Goal: Task Accomplishment & Management: Manage account settings

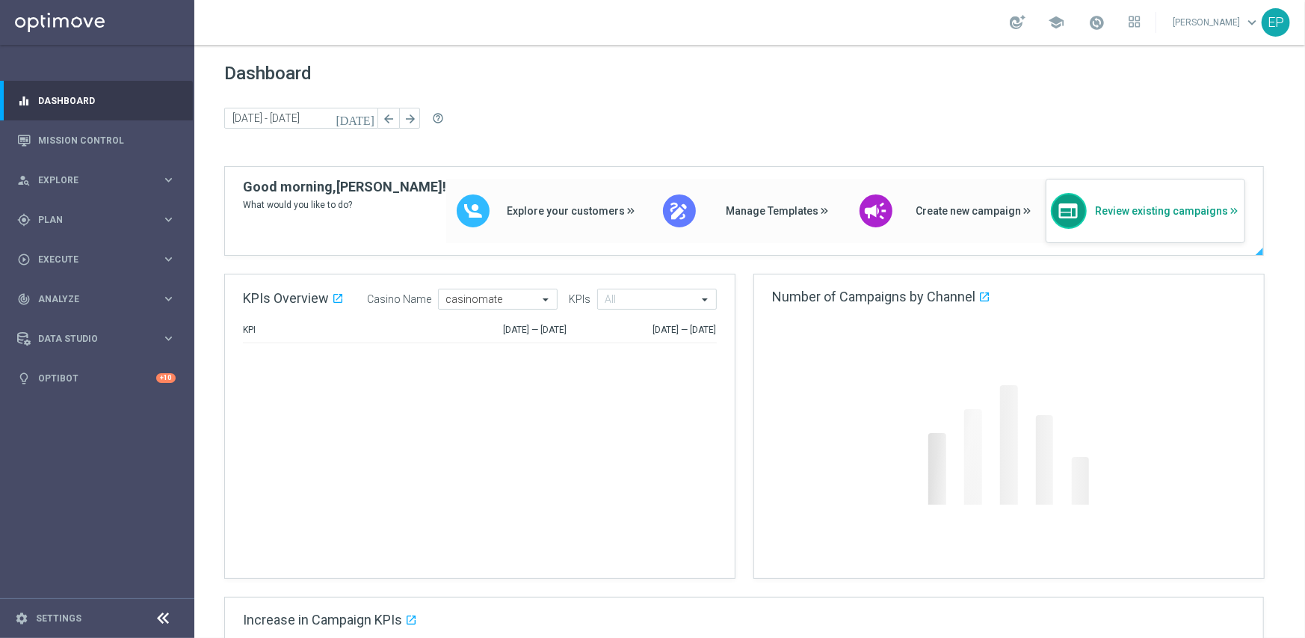
click at [1158, 210] on span "Review existing campaigns" at bounding box center [1167, 211] width 145 height 13
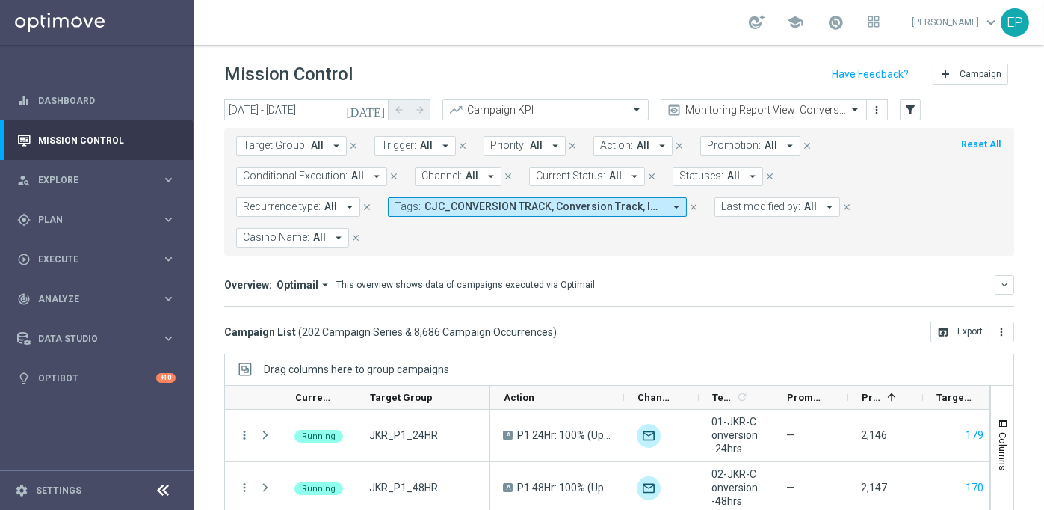
click at [158, 494] on icon at bounding box center [164, 490] width 18 height 18
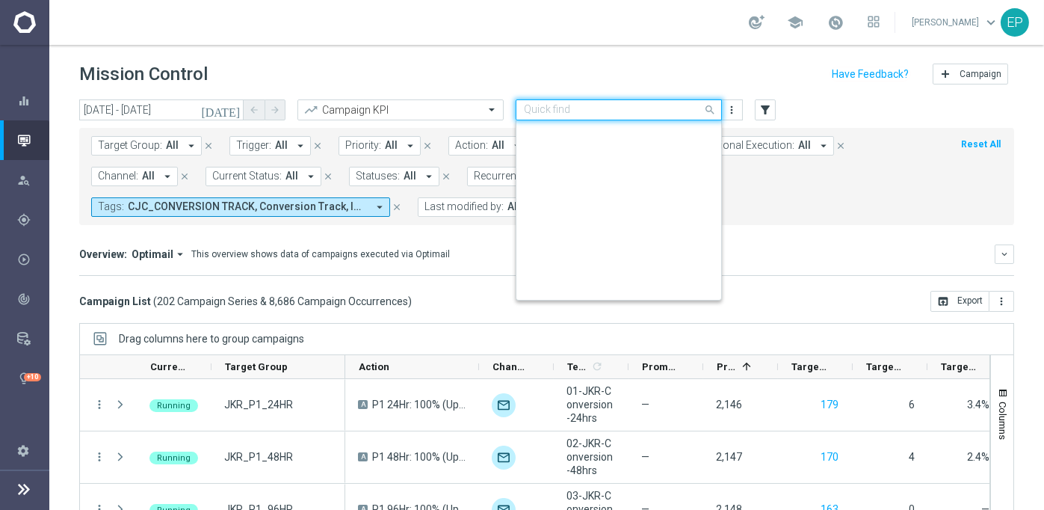
click at [658, 113] on input "text" at bounding box center [604, 110] width 160 height 13
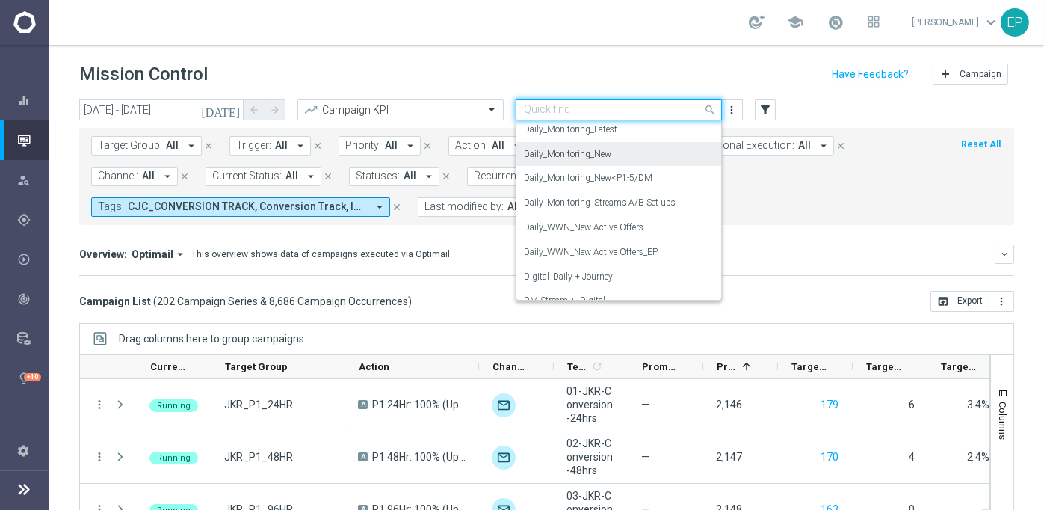
scroll to position [554, 0]
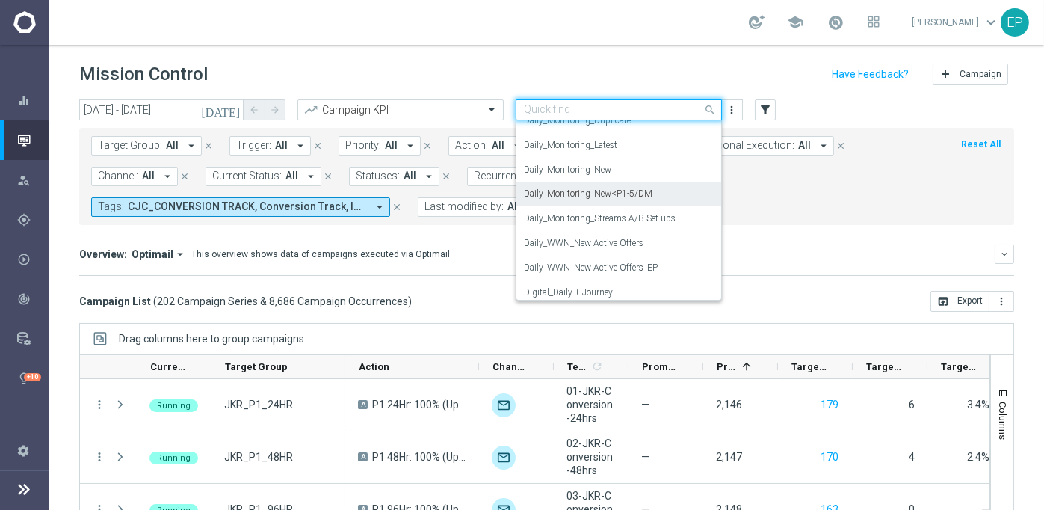
click at [638, 190] on label "Daily_Monitoring_New<P1-5/DM" at bounding box center [588, 194] width 129 height 13
click at [164, 102] on input "[DATE] - [DATE]" at bounding box center [161, 109] width 164 height 21
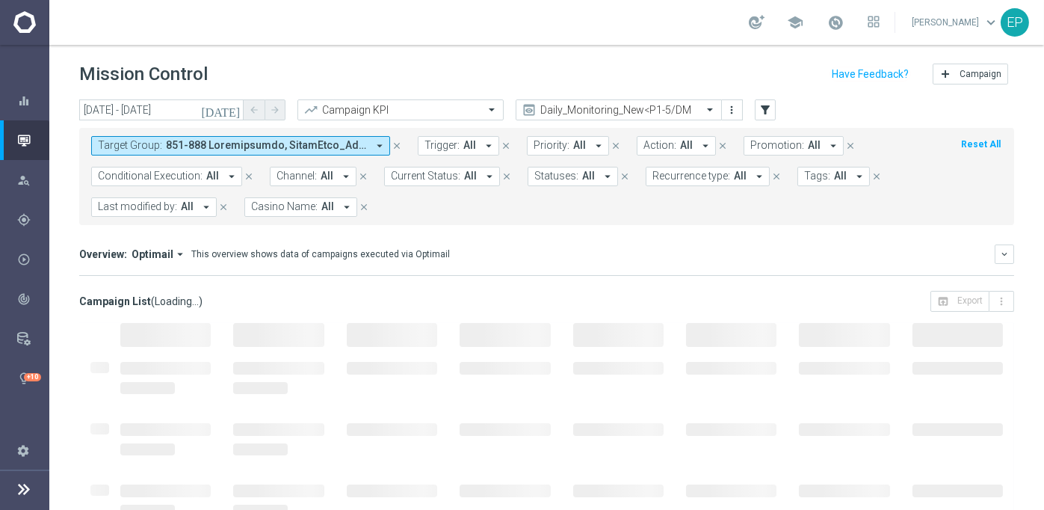
type input "[DATE] - [DATE]"
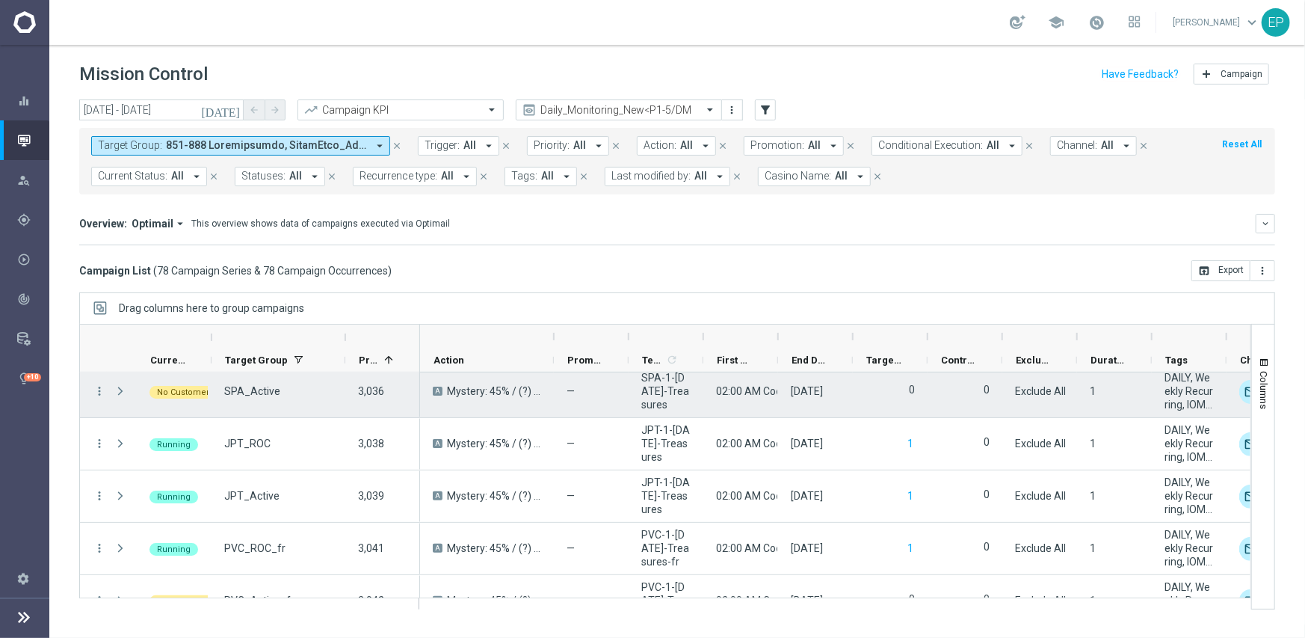
scroll to position [3706, 0]
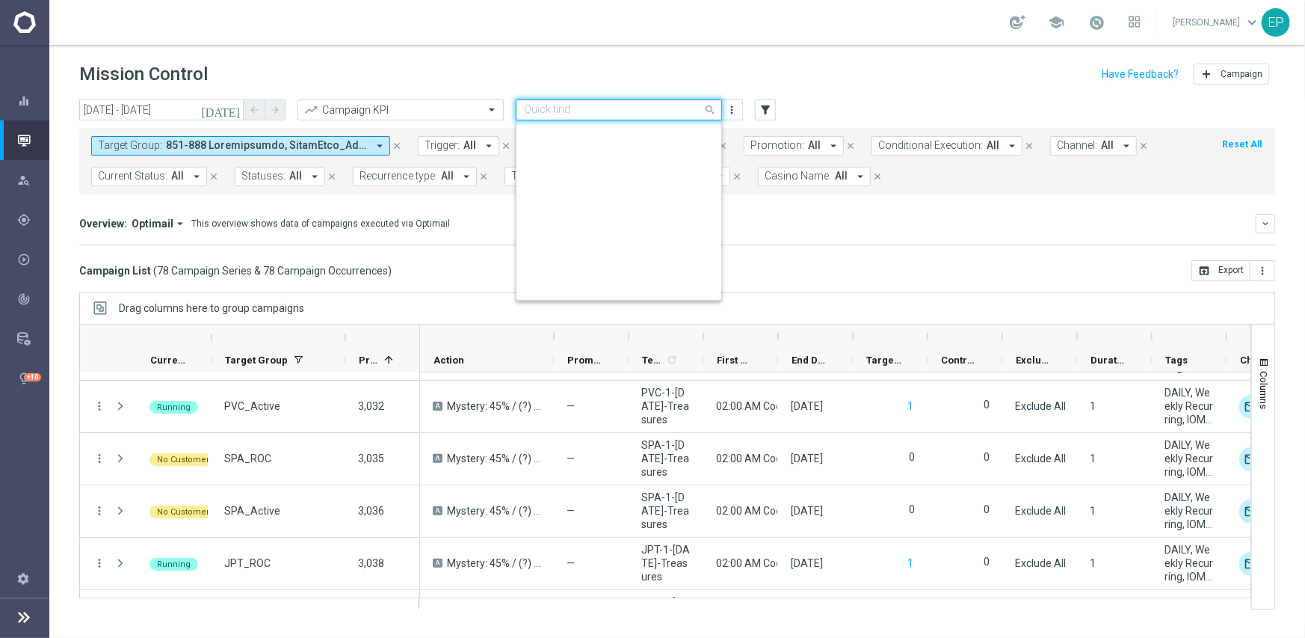
click at [638, 99] on div "Quick find Daily_Monitoring_New<P1-5/DM" at bounding box center [619, 109] width 206 height 21
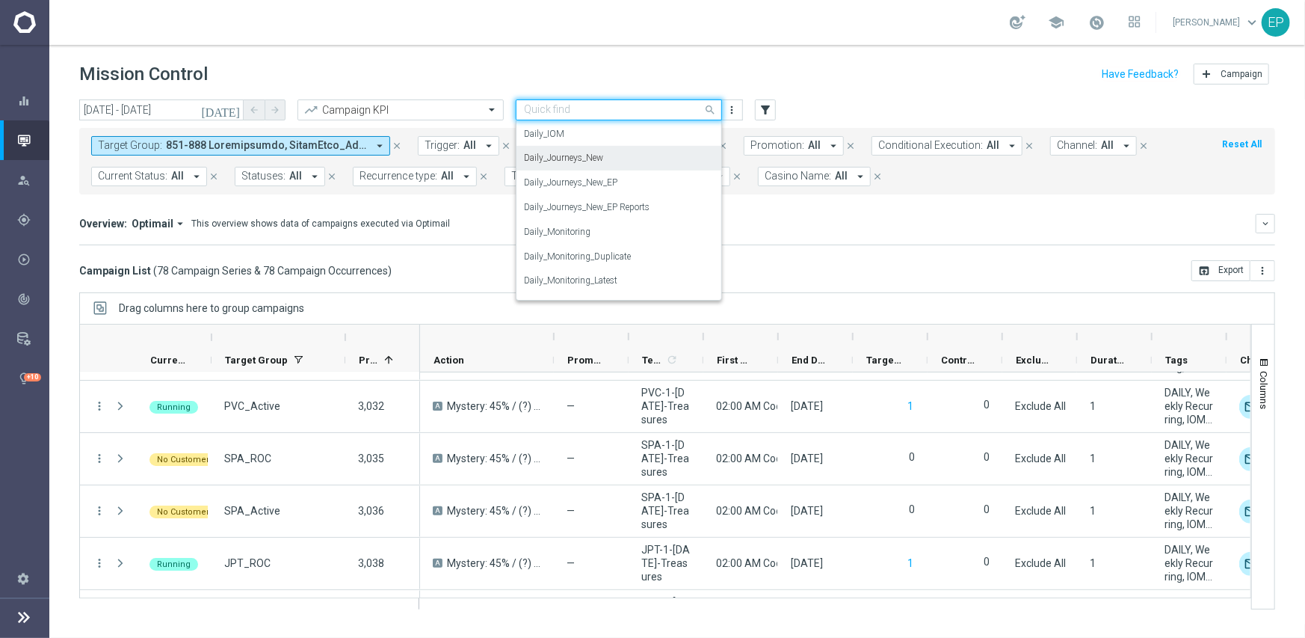
scroll to position [392, 0]
click at [565, 181] on label "Daily_Journeys_New" at bounding box center [563, 182] width 79 height 13
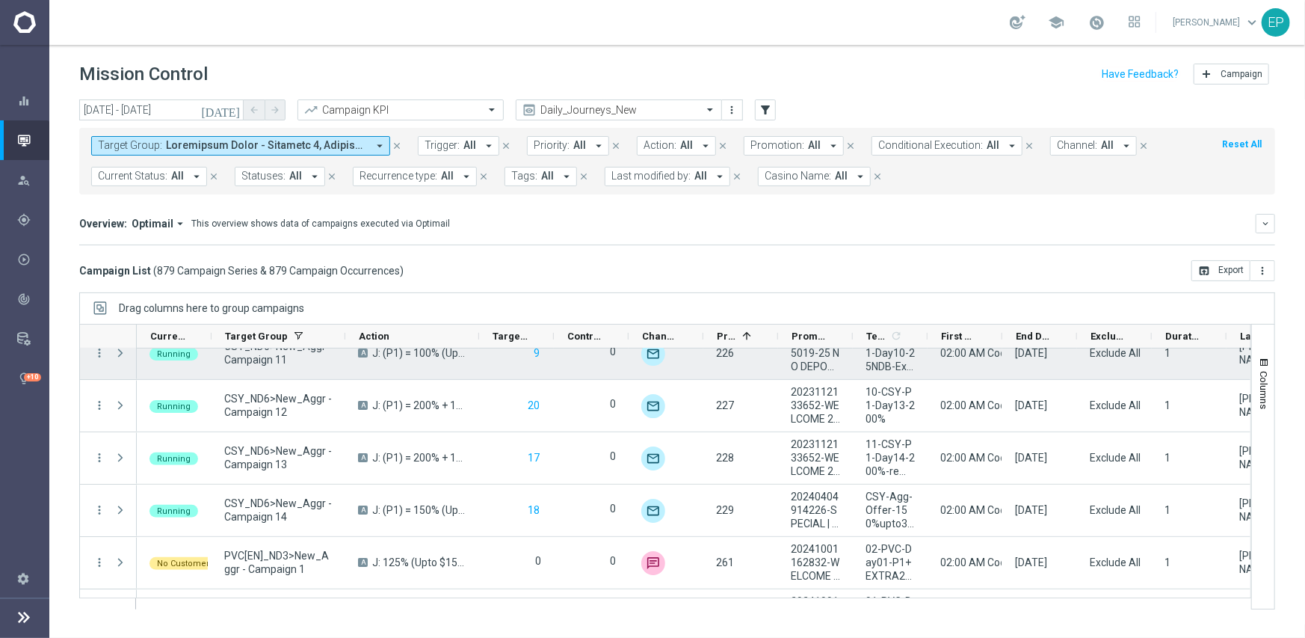
scroll to position [3258, 0]
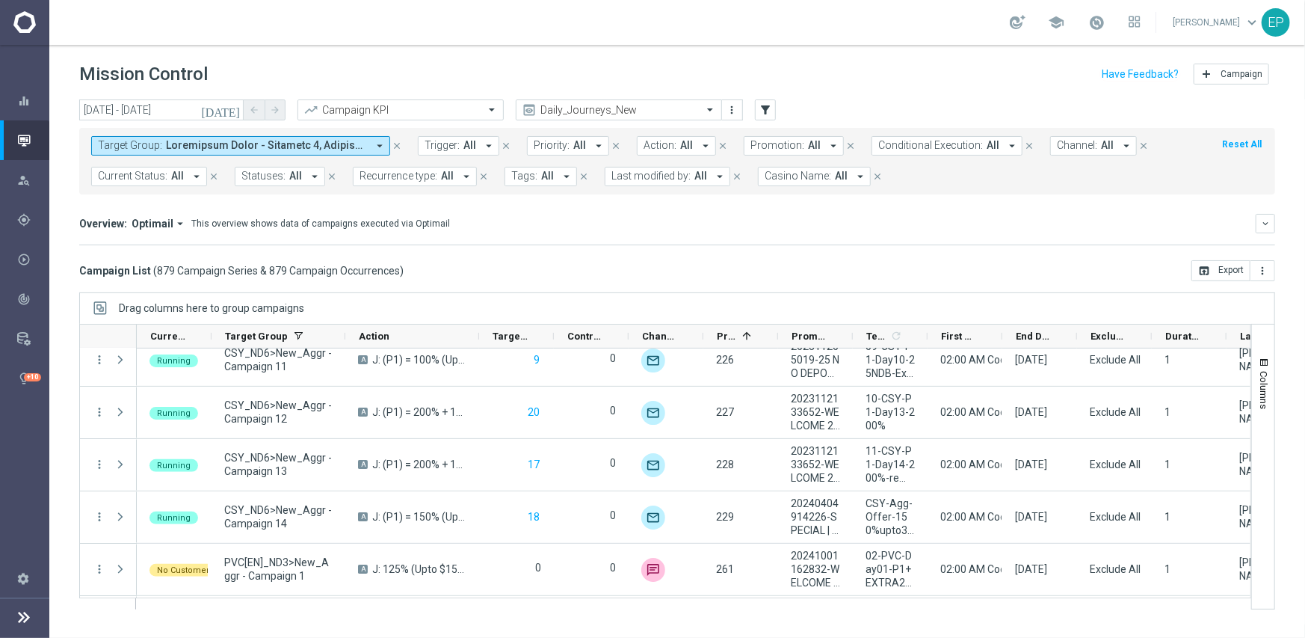
click at [143, 172] on span "Current Status:" at bounding box center [133, 176] width 70 height 13
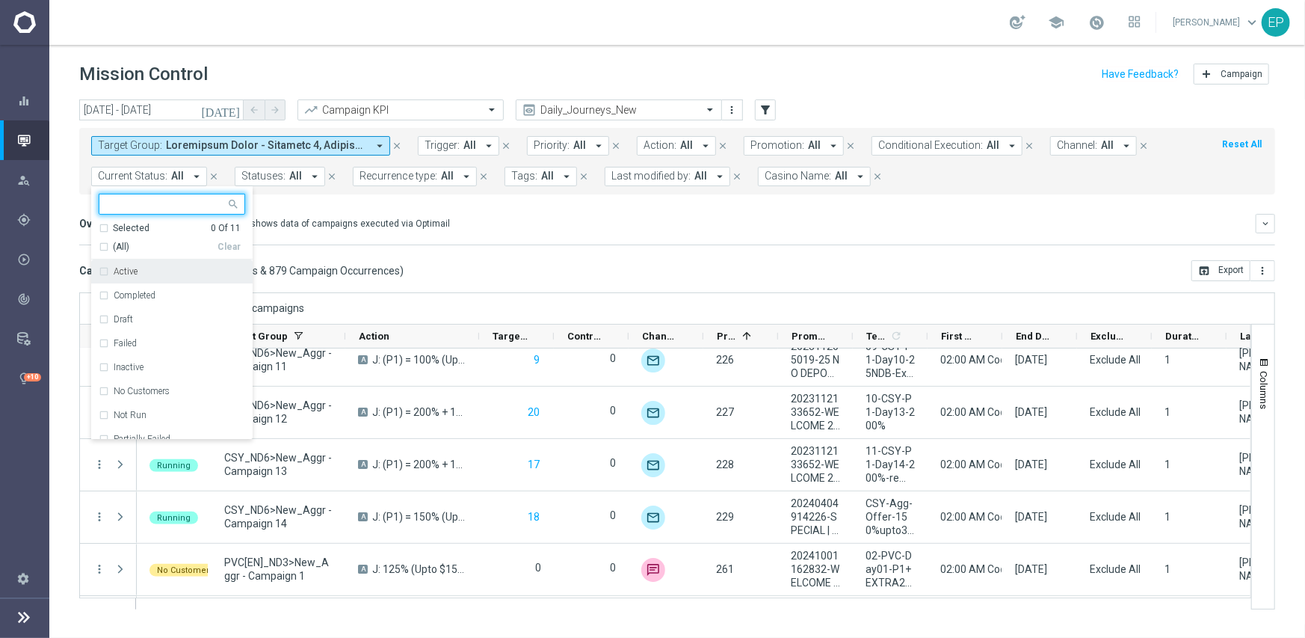
click at [117, 247] on span "(All)" at bounding box center [121, 247] width 16 height 13
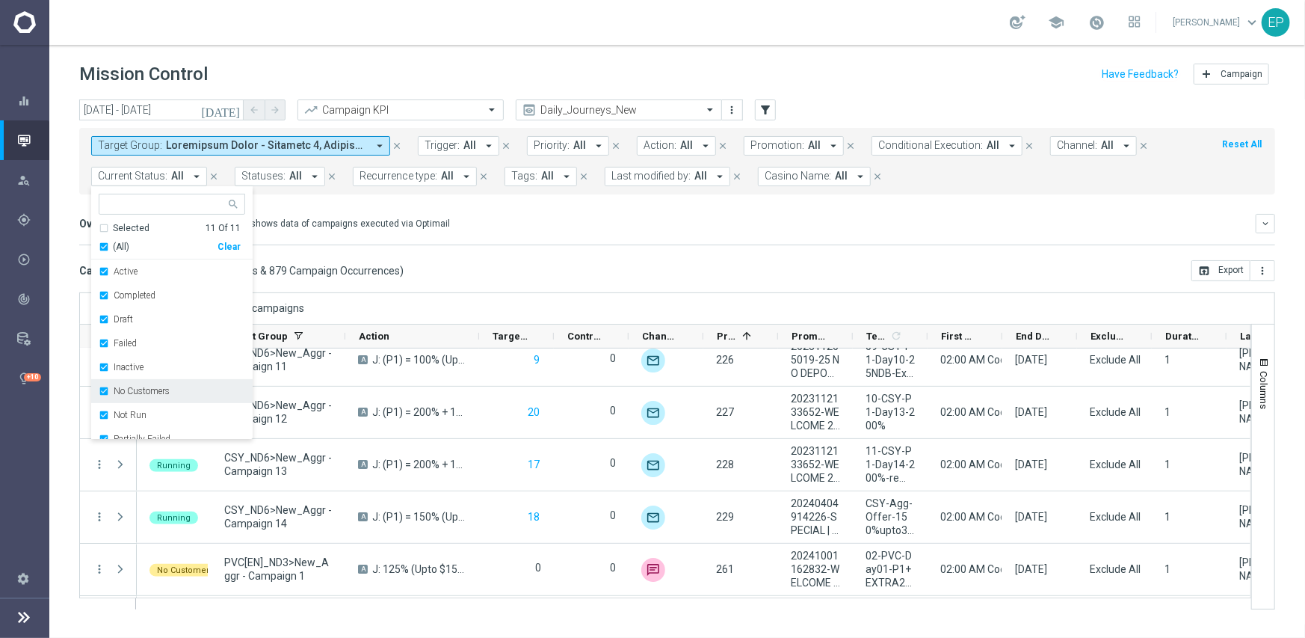
drag, startPoint x: 138, startPoint y: 392, endPoint x: 196, endPoint y: 383, distance: 59.0
click at [138, 393] on label "No Customers" at bounding box center [142, 390] width 56 height 9
click at [141, 407] on label "Running" at bounding box center [131, 411] width 34 height 9
click at [570, 274] on div "Campaign List ( 879 Campaign Series & 879 Campaign Occurrences ) open_in_browse…" at bounding box center [677, 270] width 1196 height 21
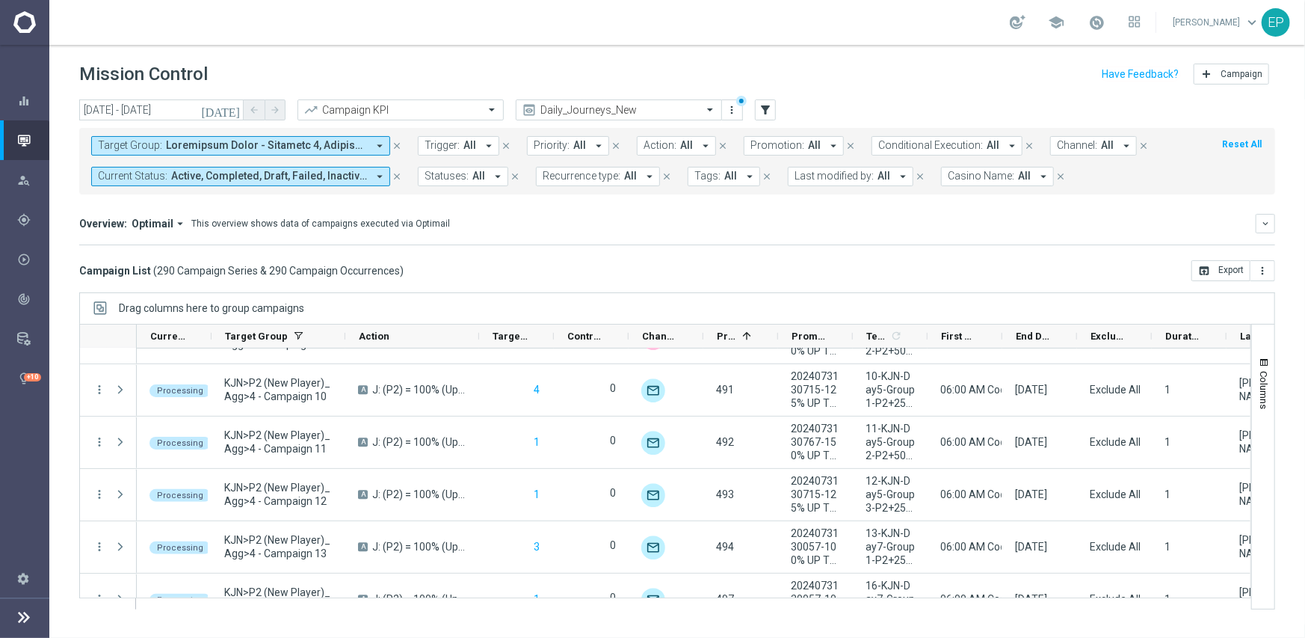
scroll to position [3258, 0]
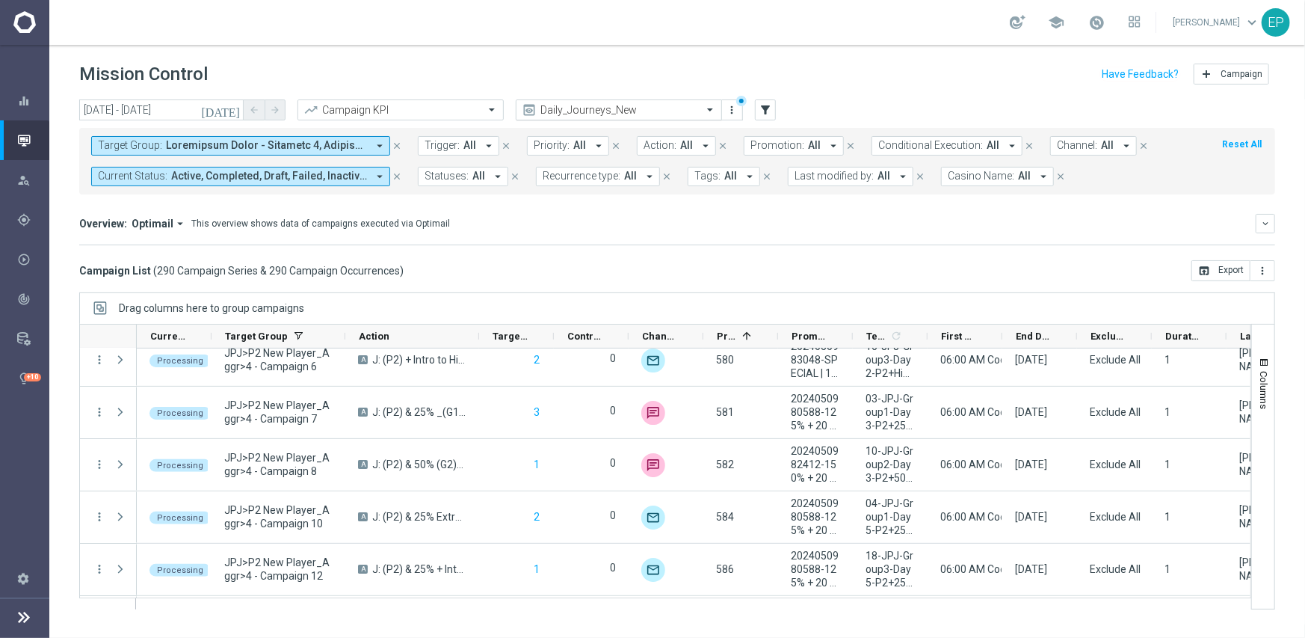
click at [657, 109] on input "text" at bounding box center [604, 110] width 160 height 13
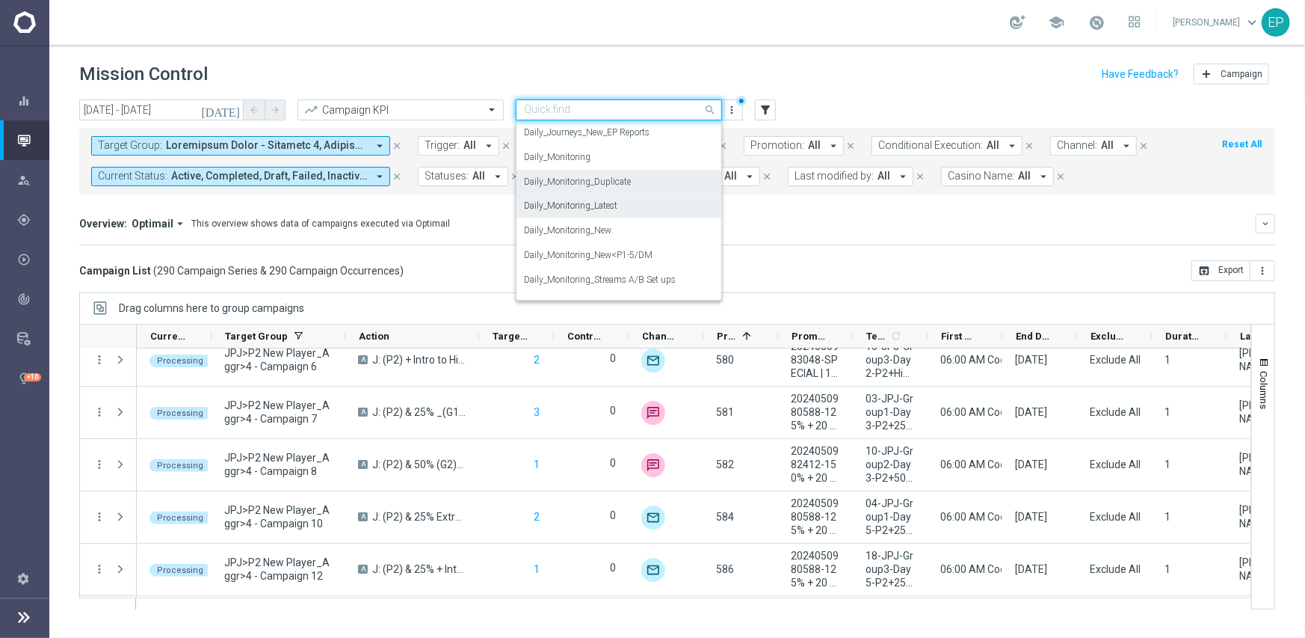
scroll to position [518, 0]
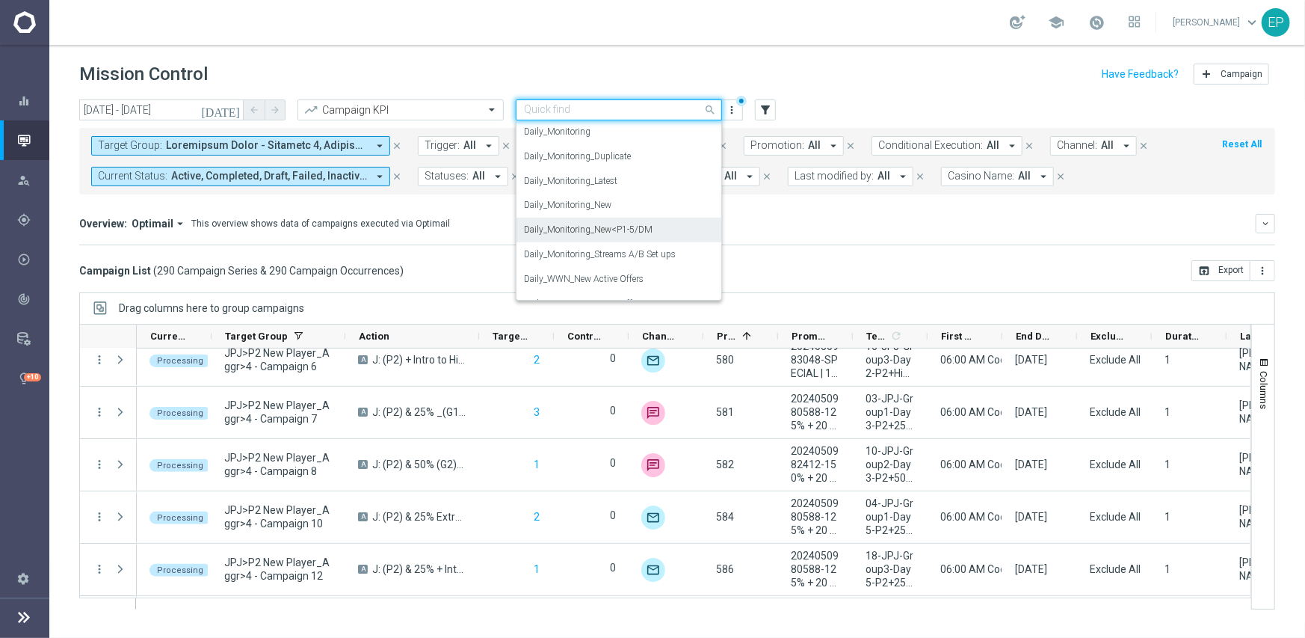
click at [639, 234] on label "Daily_Monitoring_New<P1-5/DM" at bounding box center [588, 229] width 129 height 13
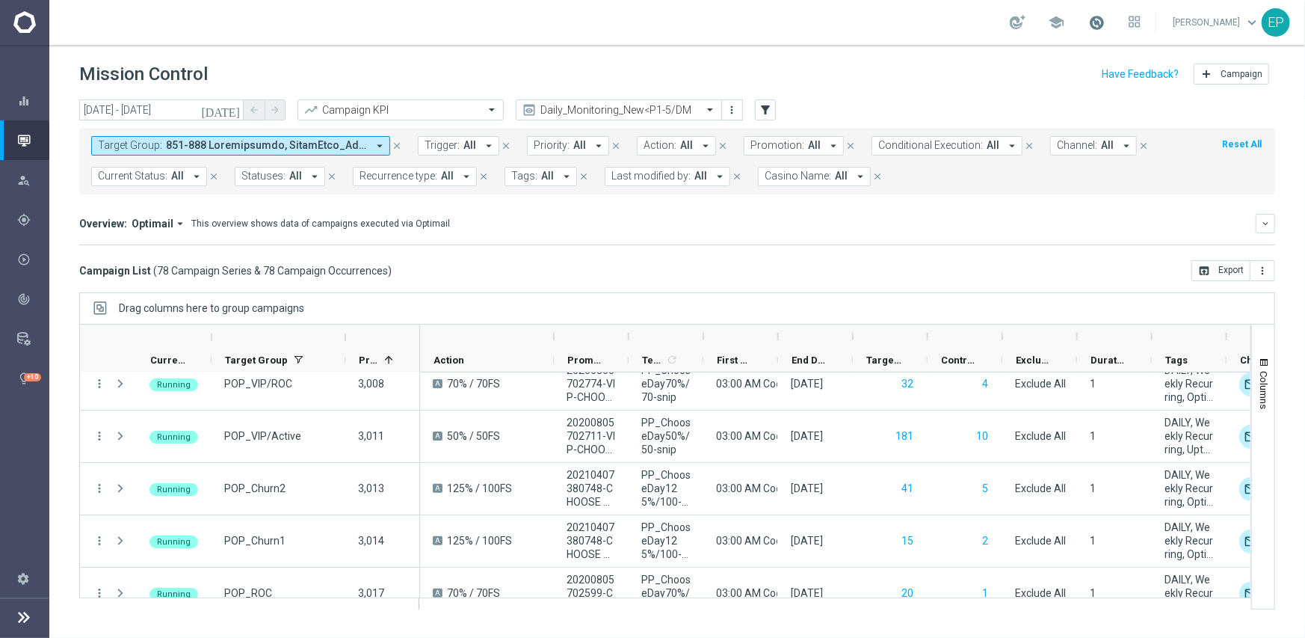
click at [1105, 24] on span at bounding box center [1096, 22] width 16 height 16
drag, startPoint x: 1084, startPoint y: 199, endPoint x: 1188, endPoint y: 211, distance: 105.3
click at [1086, 199] on mini-dashboard "Overview: Optimail arrow_drop_down This overview shows data of campaigns execut…" at bounding box center [677, 227] width 1196 height 66
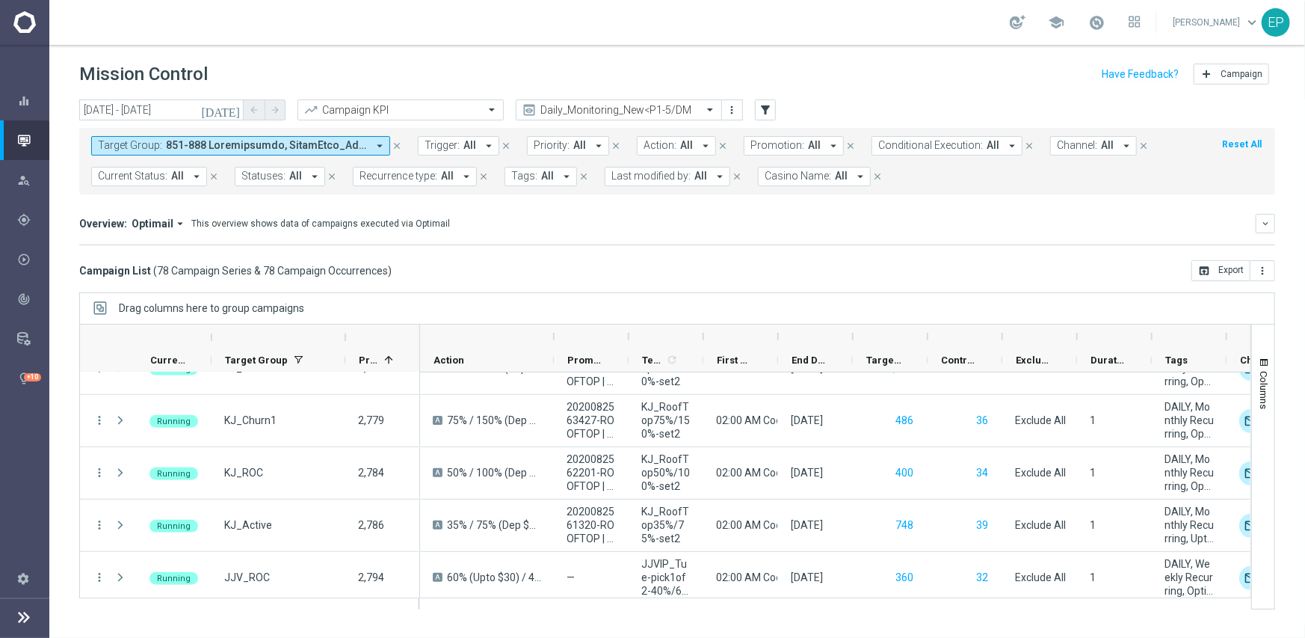
scroll to position [628, 0]
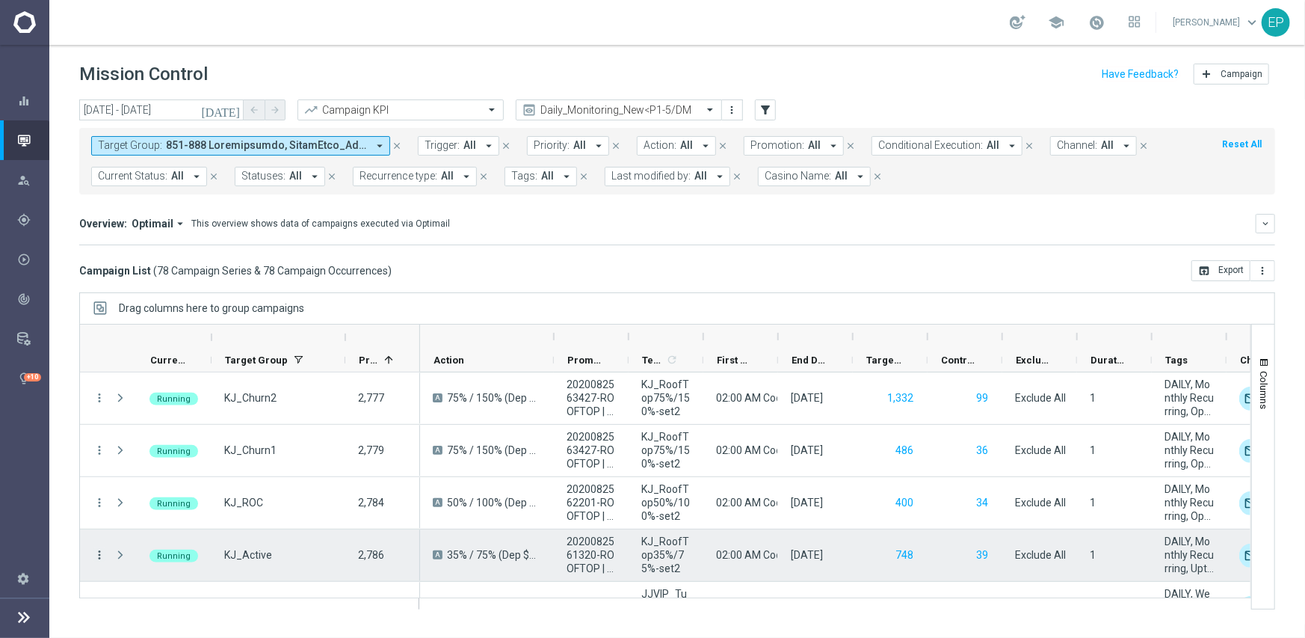
click at [103, 553] on icon "more_vert" at bounding box center [99, 554] width 13 height 13
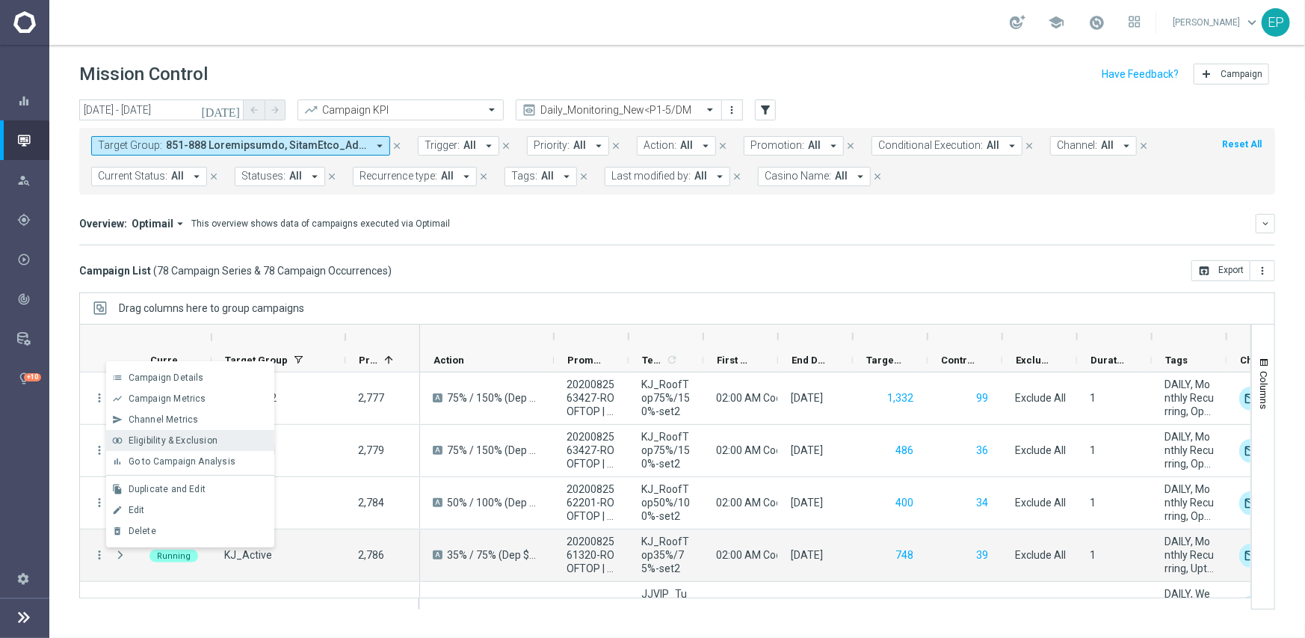
click at [204, 443] on span "Eligibility & Exclusion" at bounding box center [173, 440] width 89 height 10
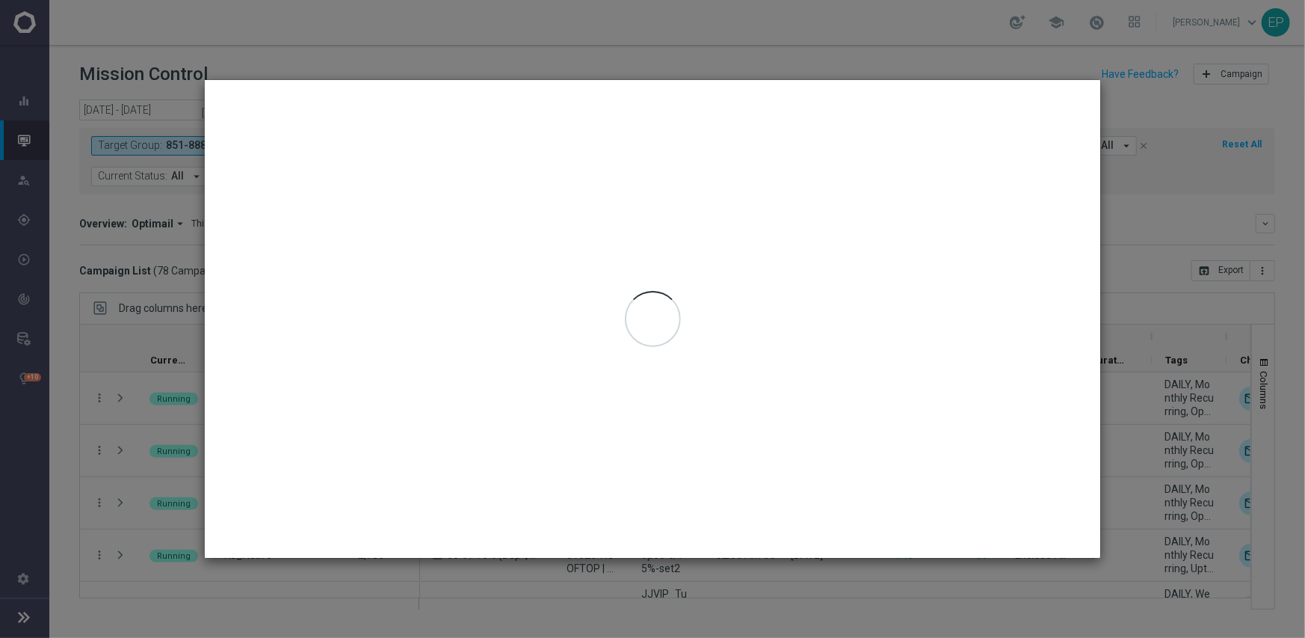
type input "[DATE] - [DATE]"
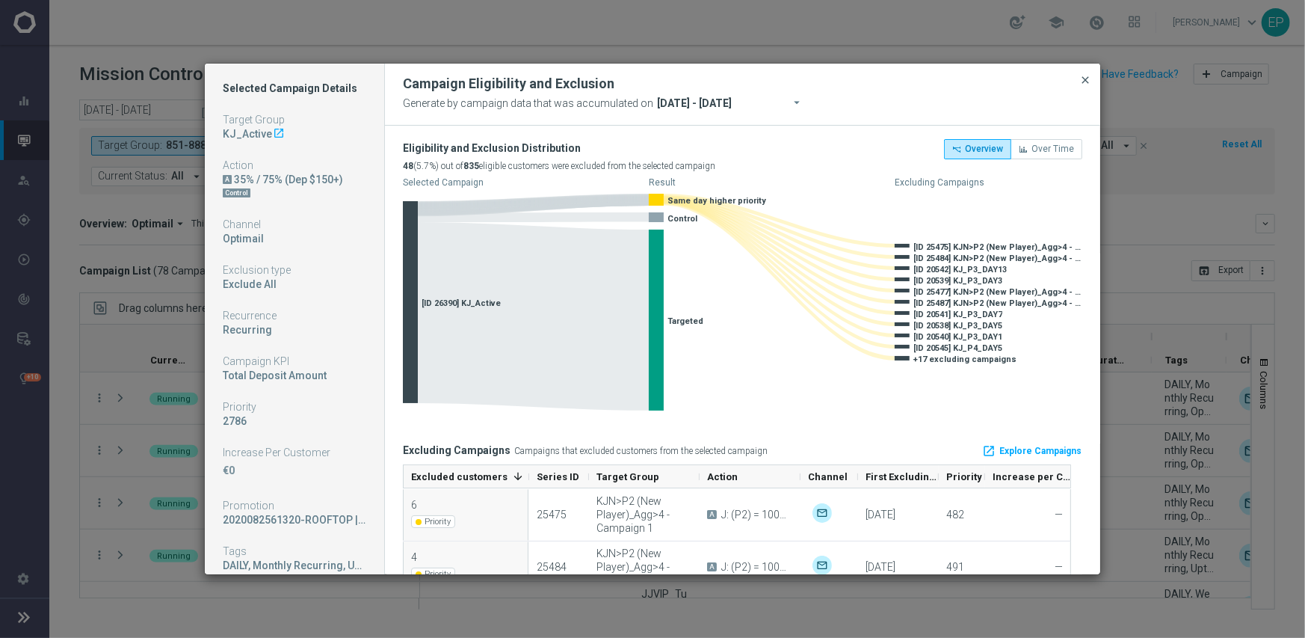
click at [1087, 78] on span "close" at bounding box center [1085, 80] width 12 height 12
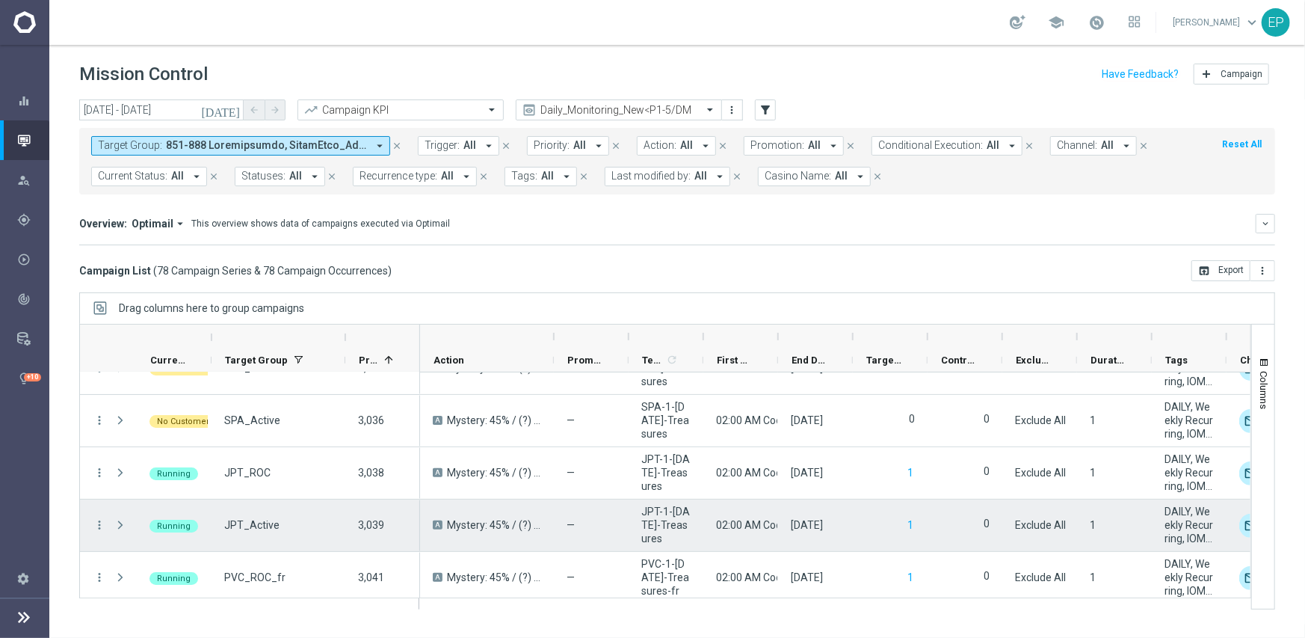
scroll to position [3855, 0]
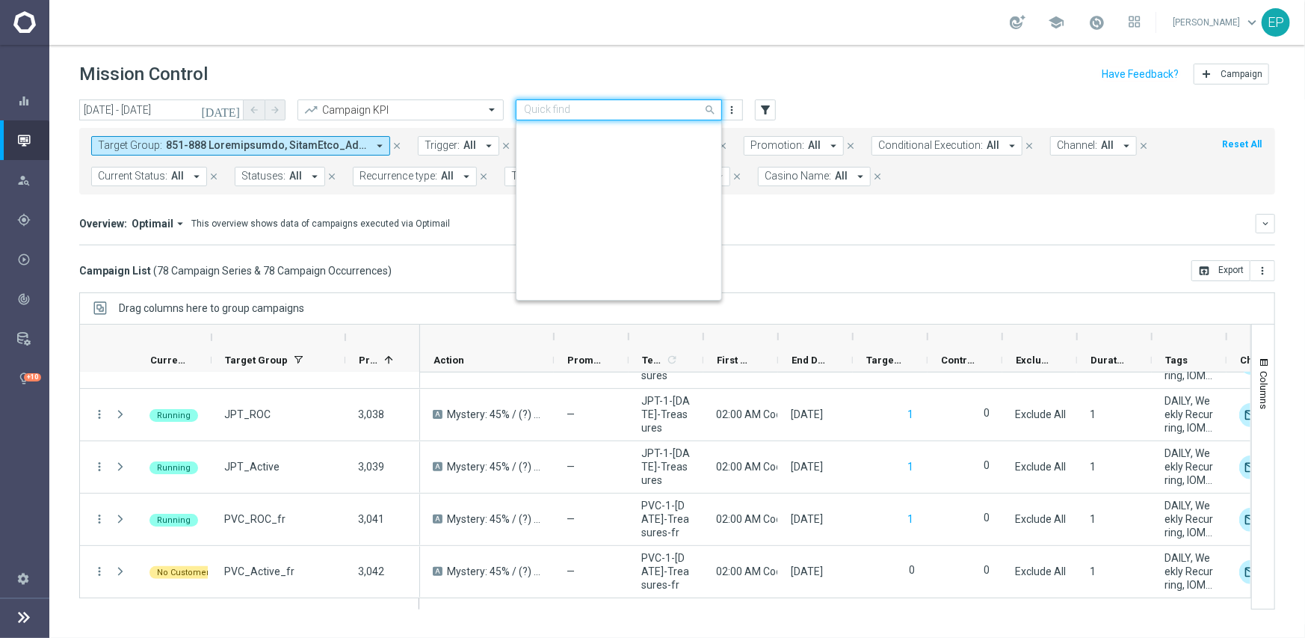
click at [638, 108] on input "text" at bounding box center [604, 110] width 160 height 13
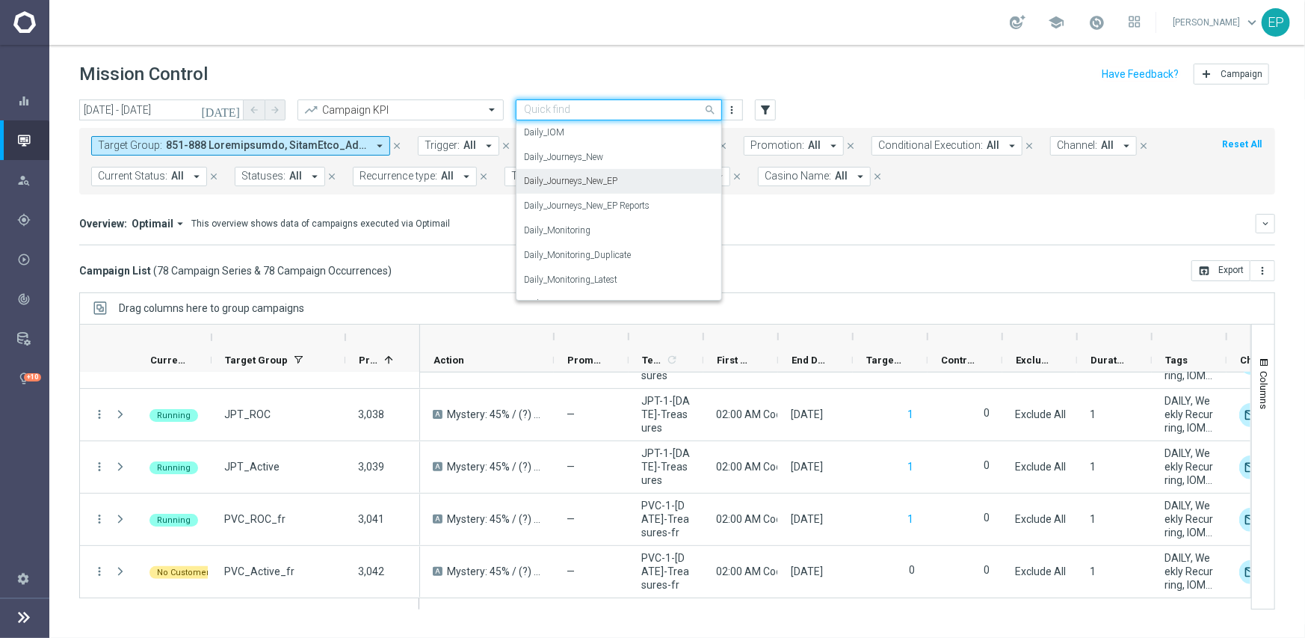
scroll to position [392, 0]
click at [595, 185] on label "Daily_Journeys_New" at bounding box center [563, 182] width 79 height 13
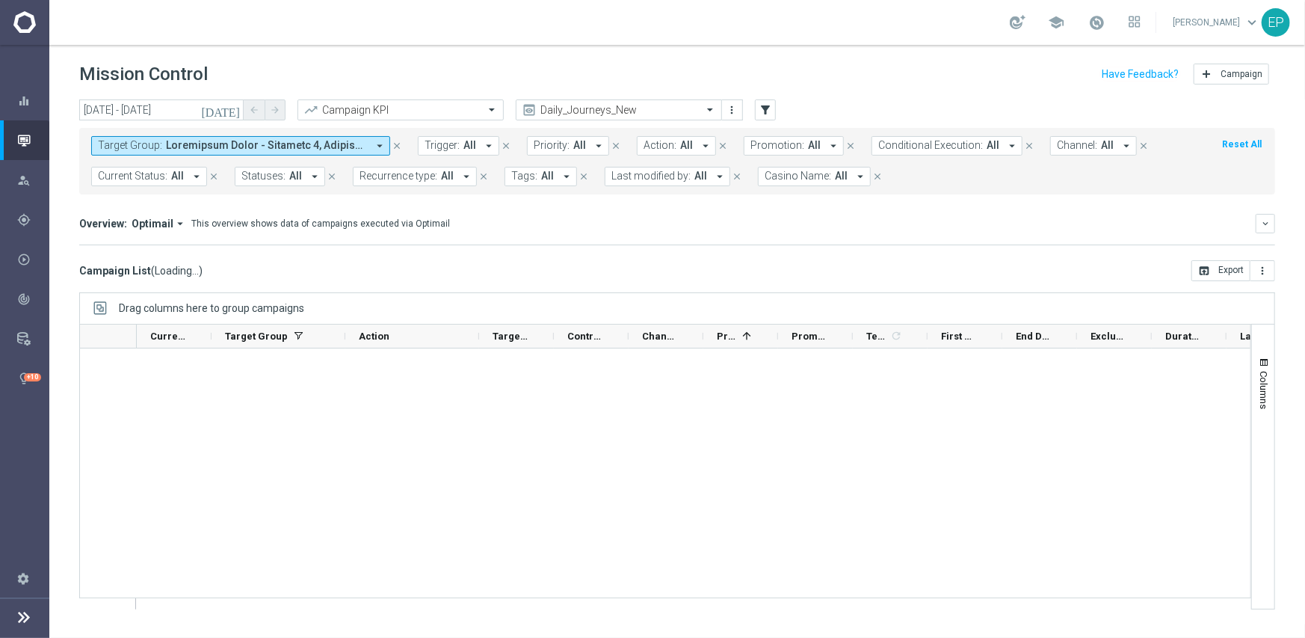
click at [144, 174] on span "Current Status:" at bounding box center [133, 176] width 70 height 13
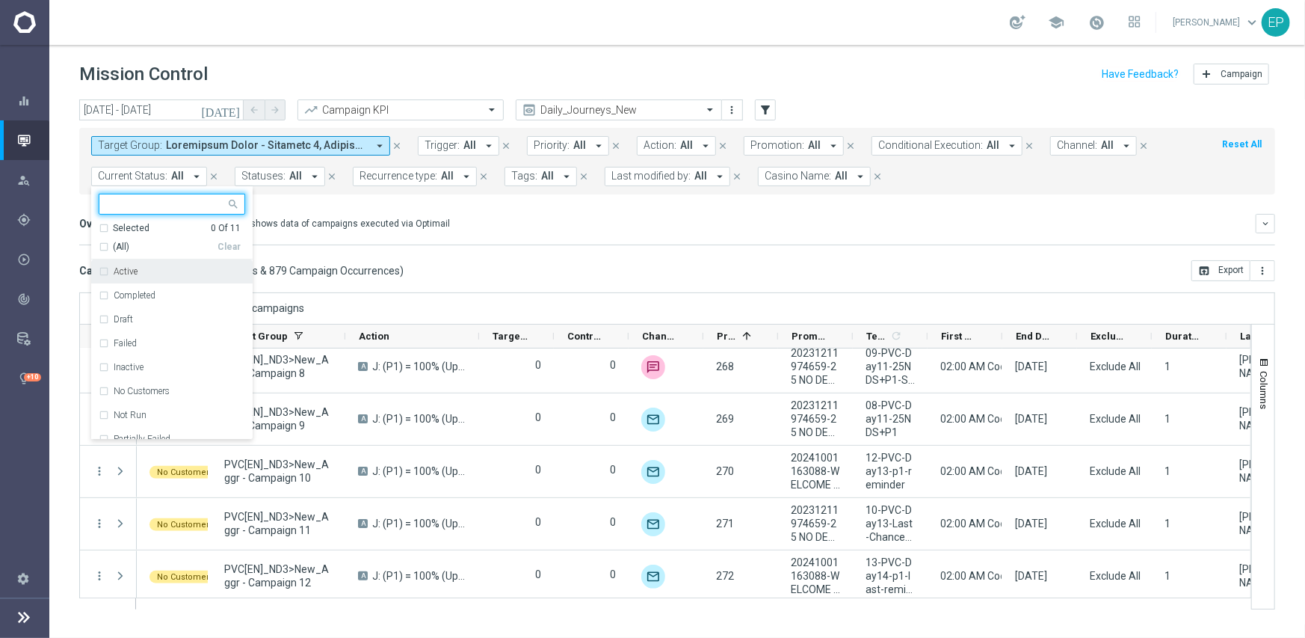
click at [117, 244] on span "(All)" at bounding box center [121, 247] width 16 height 13
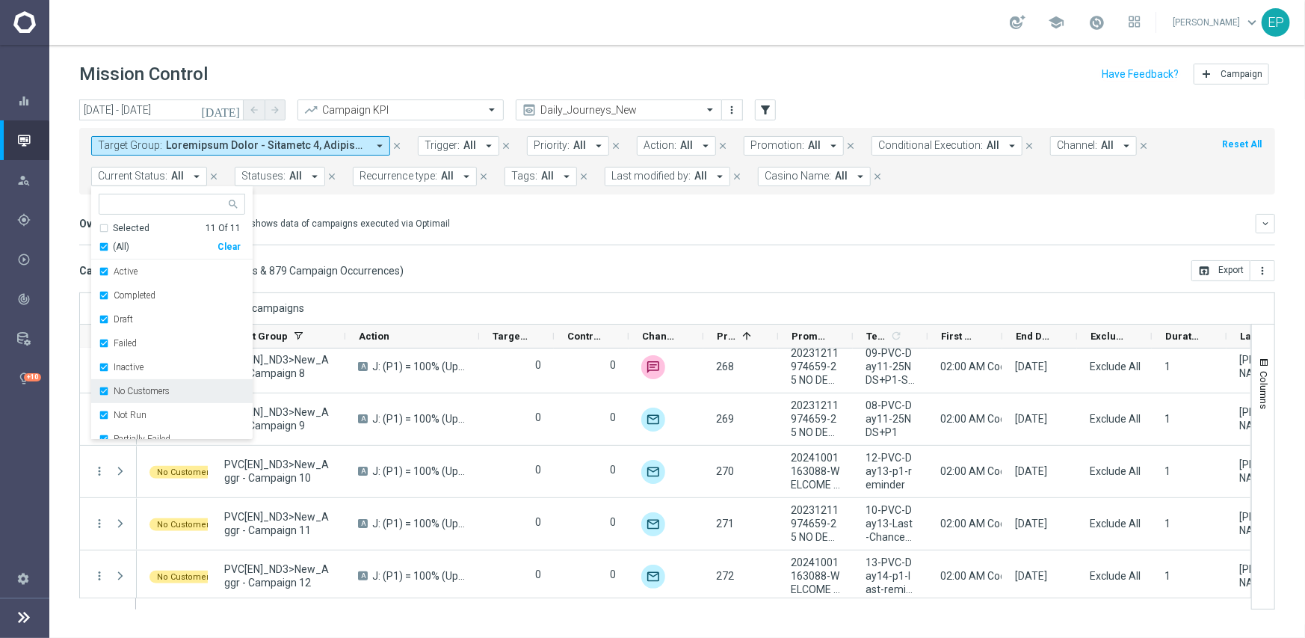
drag, startPoint x: 128, startPoint y: 392, endPoint x: 141, endPoint y: 392, distance: 13.5
click at [129, 392] on label "No Customers" at bounding box center [142, 390] width 56 height 9
click at [123, 407] on label "Running" at bounding box center [131, 411] width 34 height 9
click at [509, 263] on div "Campaign List ( 879 Campaign Series & 879 Campaign Occurrences ) open_in_browse…" at bounding box center [677, 270] width 1196 height 21
